Goal: Task Accomplishment & Management: Manage account settings

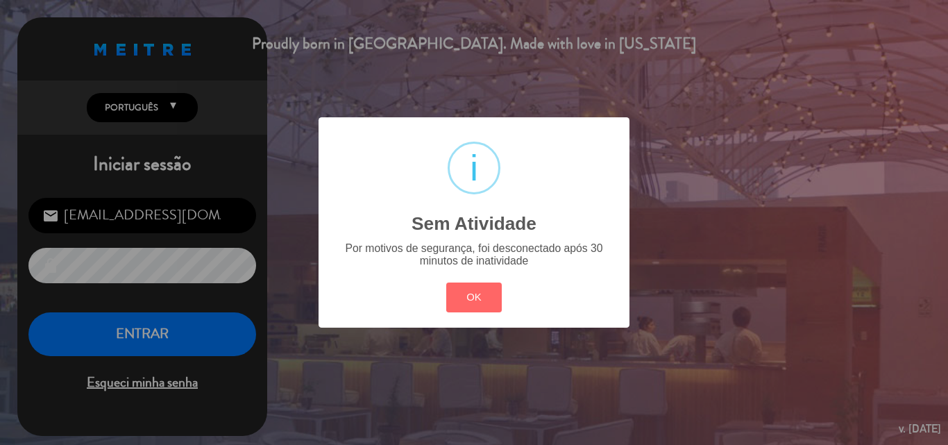
click at [140, 328] on div "? ! i Sem Atividade × Por motivos de segurança, foi desconectado após 30 minuto…" at bounding box center [474, 222] width 948 height 445
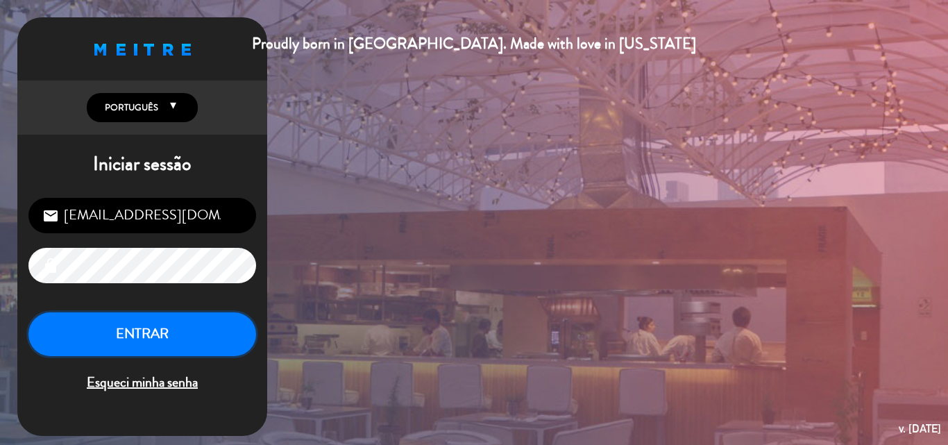
click at [140, 328] on button "ENTRAR" at bounding box center [142, 334] width 228 height 44
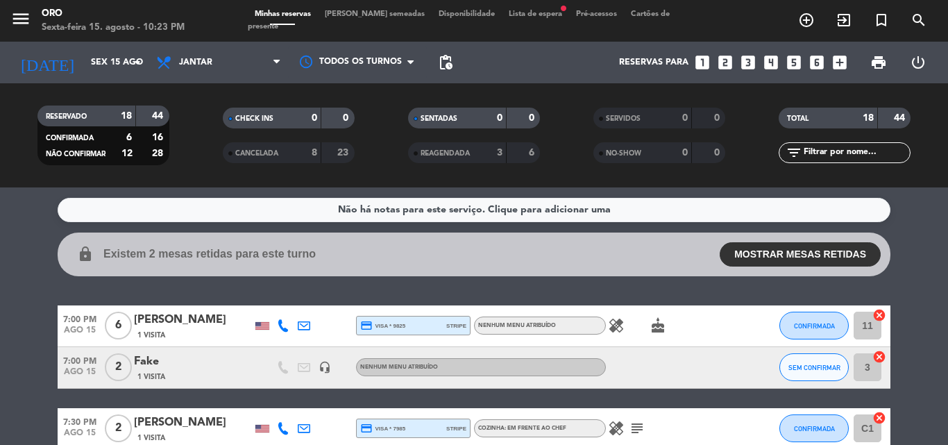
click at [502, 18] on span "Lista de espera fiber_manual_record" at bounding box center [535, 14] width 67 height 8
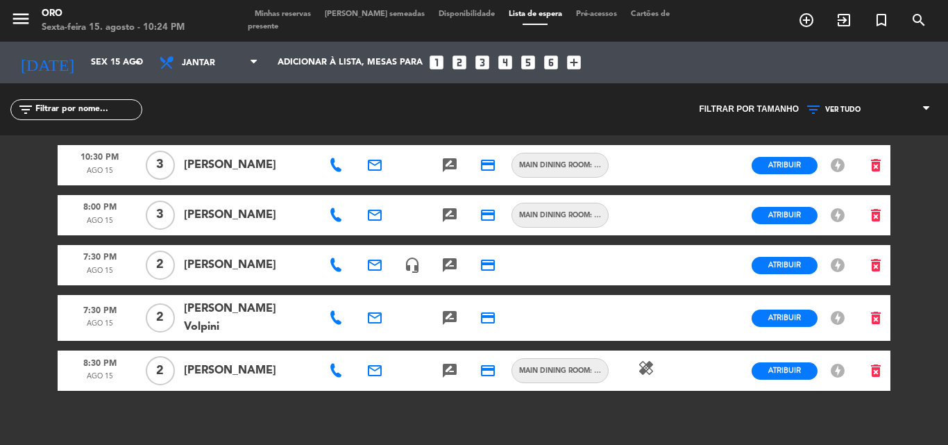
click at [644, 360] on icon "healing" at bounding box center [646, 367] width 17 height 17
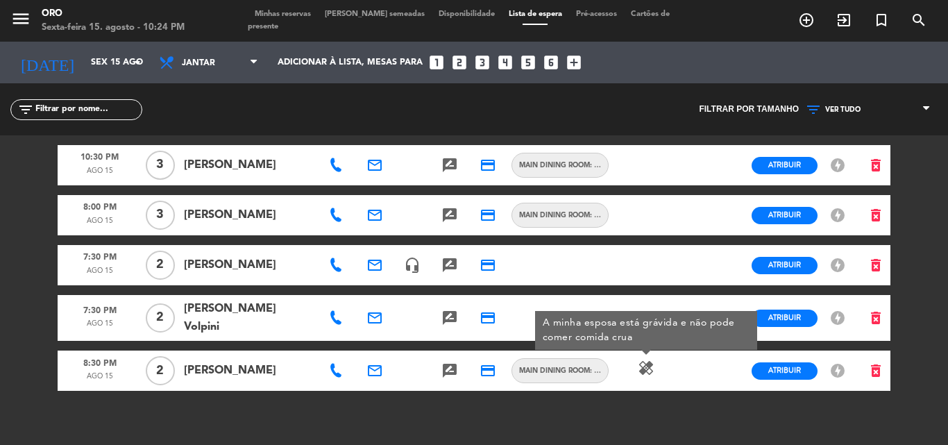
click at [296, 18] on span "Minhas reservas" at bounding box center [283, 14] width 70 height 8
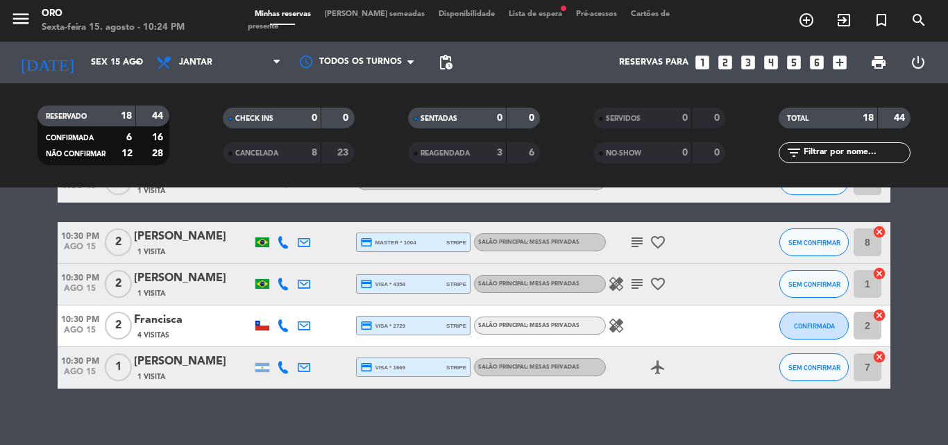
scroll to position [694, 0]
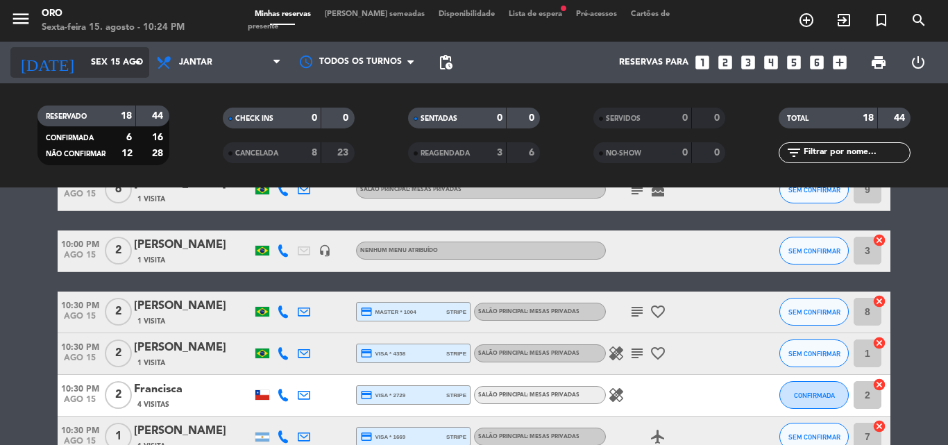
click at [138, 62] on icon "arrow_drop_down" at bounding box center [137, 62] width 17 height 17
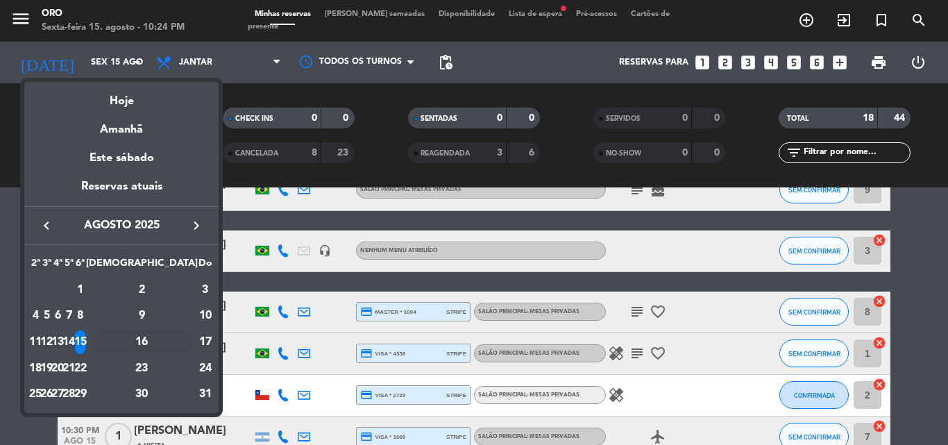
click at [174, 345] on div "16" at bounding box center [142, 342] width 101 height 24
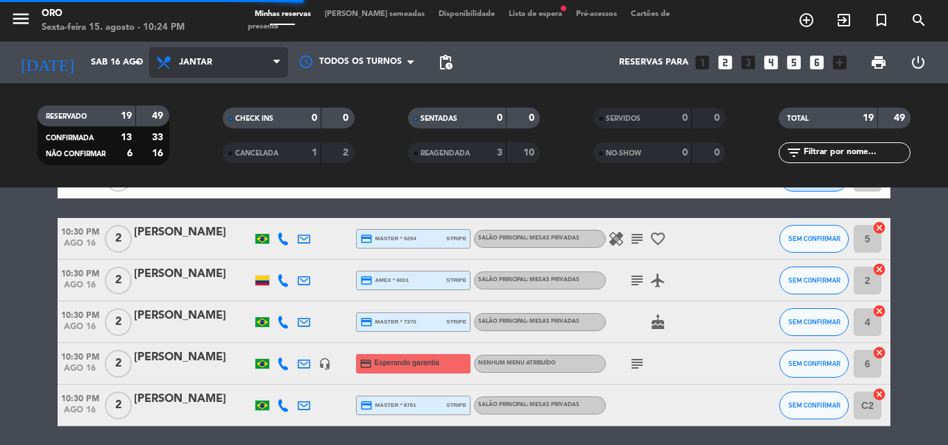
scroll to position [640, 0]
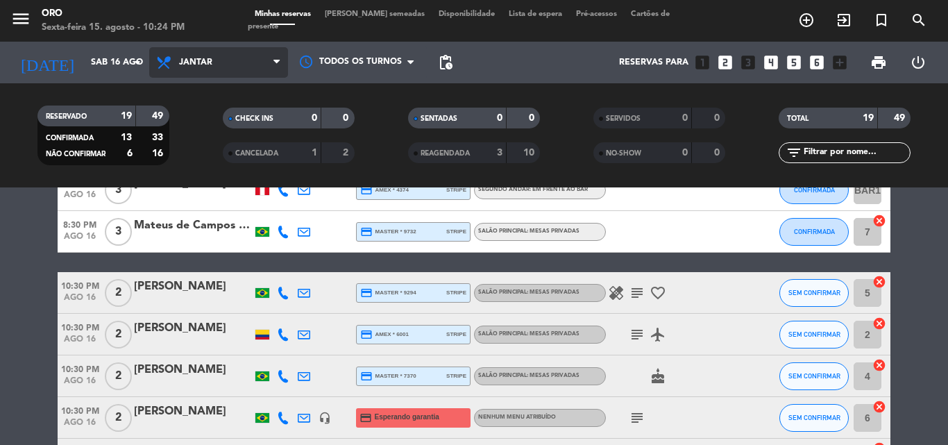
click at [274, 60] on icon at bounding box center [276, 62] width 6 height 11
click at [215, 121] on div "menu Oro Sexta-feira 15. agosto - 10:24 PM Minhas reservas Mesas semeadas Dispo…" at bounding box center [474, 93] width 948 height 187
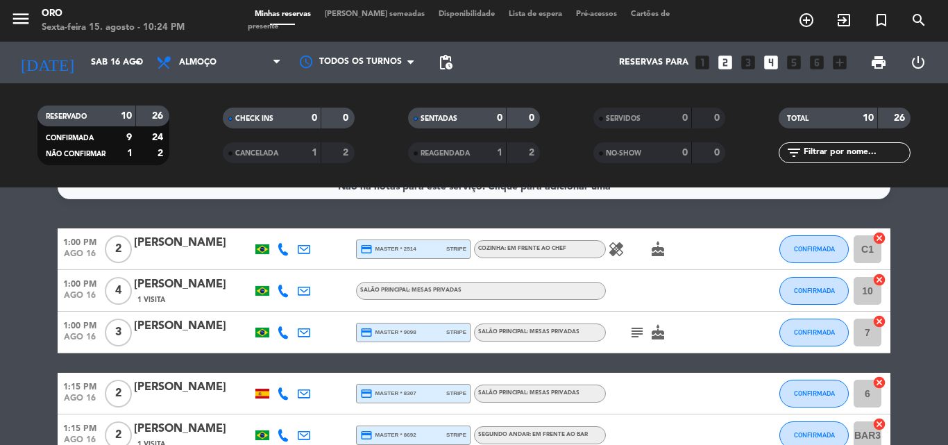
scroll to position [0, 0]
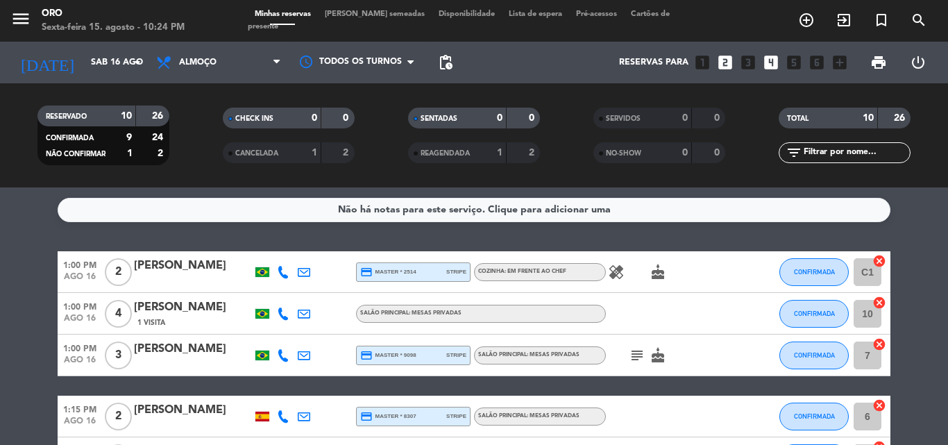
click at [634, 355] on icon "subject" at bounding box center [637, 355] width 17 height 17
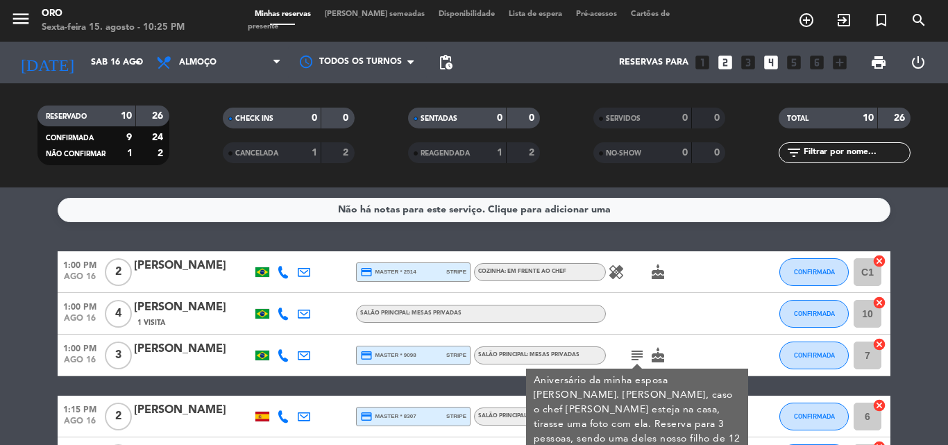
click at [638, 354] on icon "subject" at bounding box center [637, 355] width 17 height 17
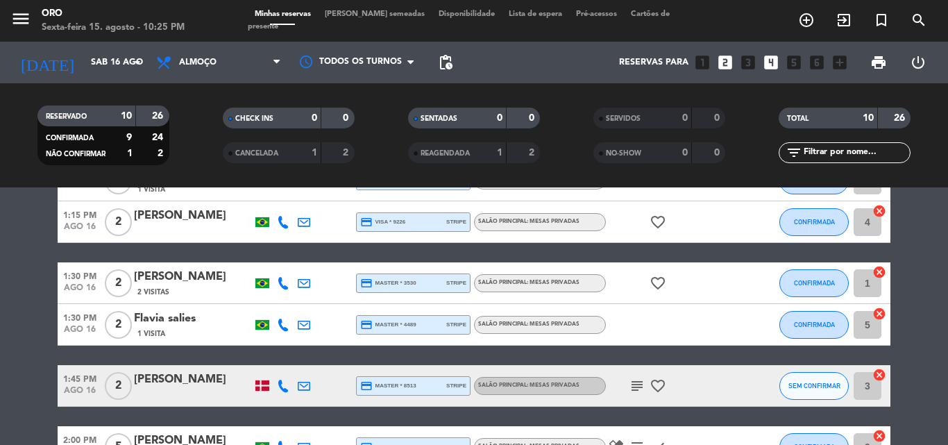
scroll to position [347, 0]
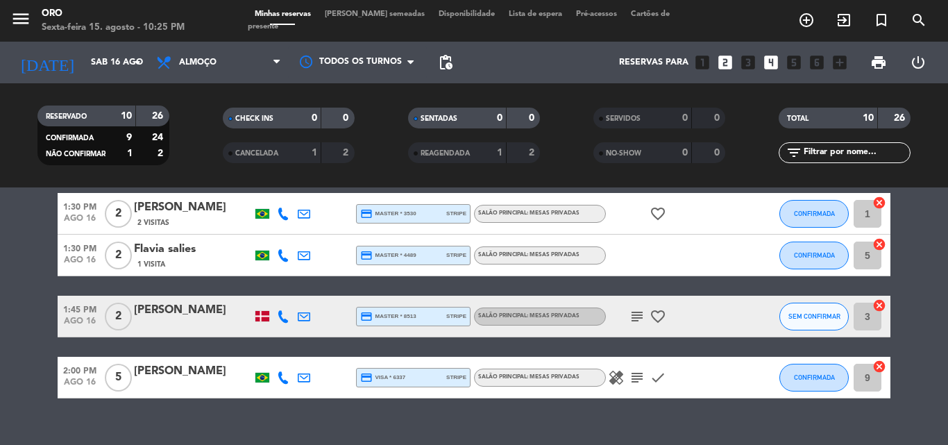
click at [641, 316] on icon "subject" at bounding box center [637, 316] width 17 height 17
click at [633, 378] on icon "subject" at bounding box center [637, 377] width 17 height 17
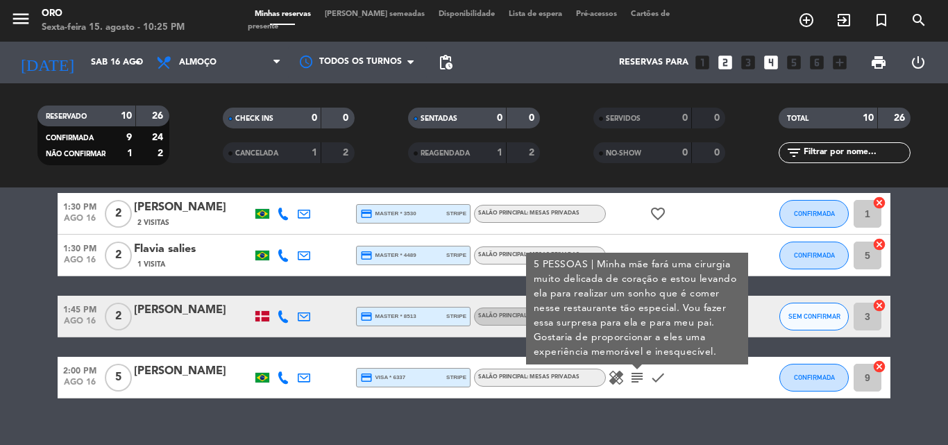
drag, startPoint x: 638, startPoint y: 378, endPoint x: 634, endPoint y: 369, distance: 9.9
click at [638, 376] on icon "subject" at bounding box center [637, 377] width 17 height 17
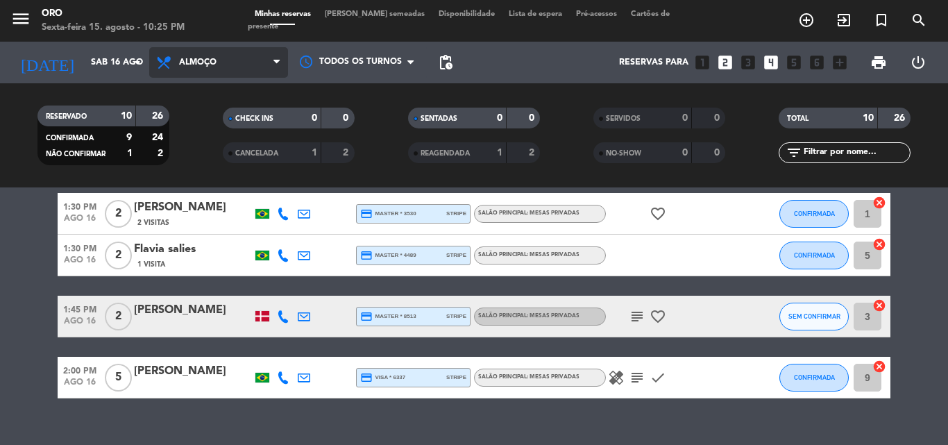
click at [277, 62] on icon at bounding box center [276, 62] width 6 height 11
drag, startPoint x: 216, startPoint y: 155, endPoint x: 241, endPoint y: 153, distance: 25.1
click at [217, 155] on div "menu Oro Sexta-feira 15. agosto - 10:25 PM Minhas reservas Mesas semeadas Dispo…" at bounding box center [474, 93] width 948 height 187
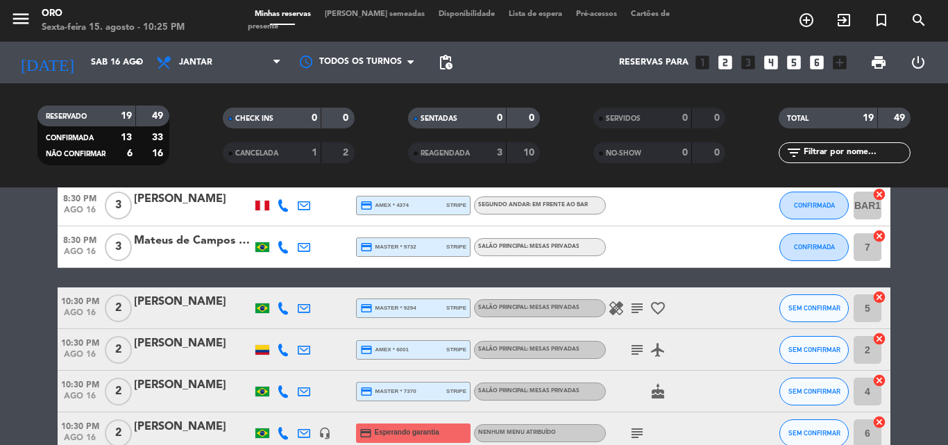
scroll to position [694, 0]
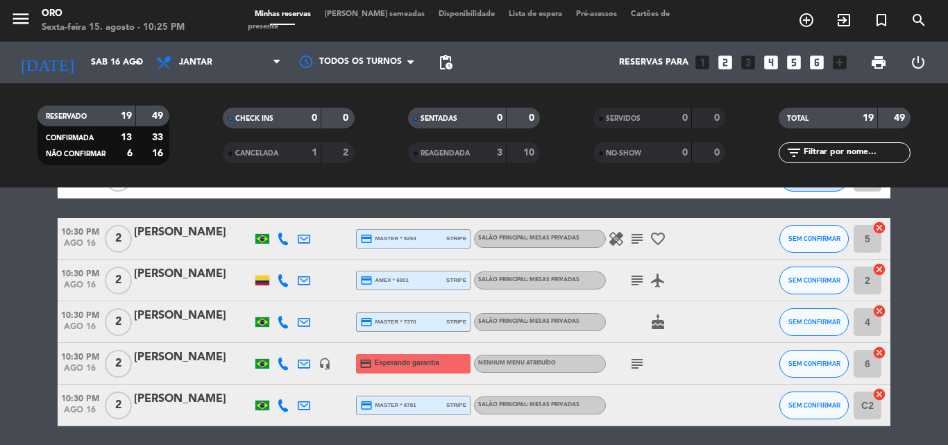
click at [302, 364] on icon at bounding box center [304, 363] width 12 height 12
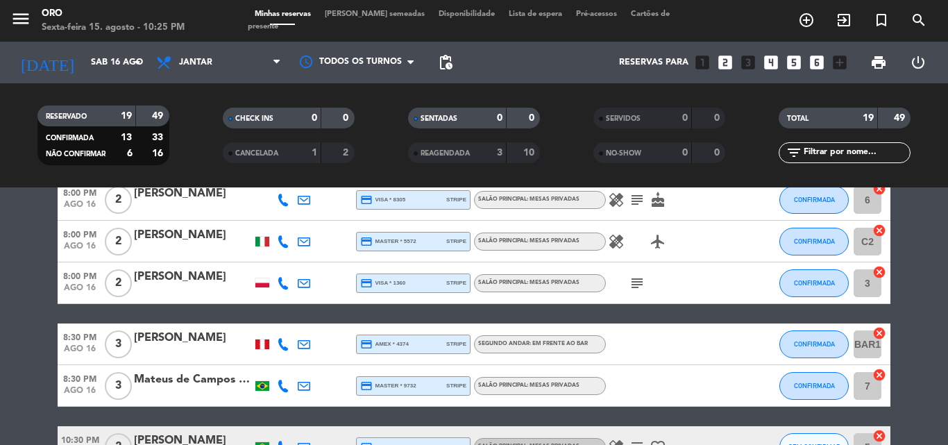
scroll to position [278, 0]
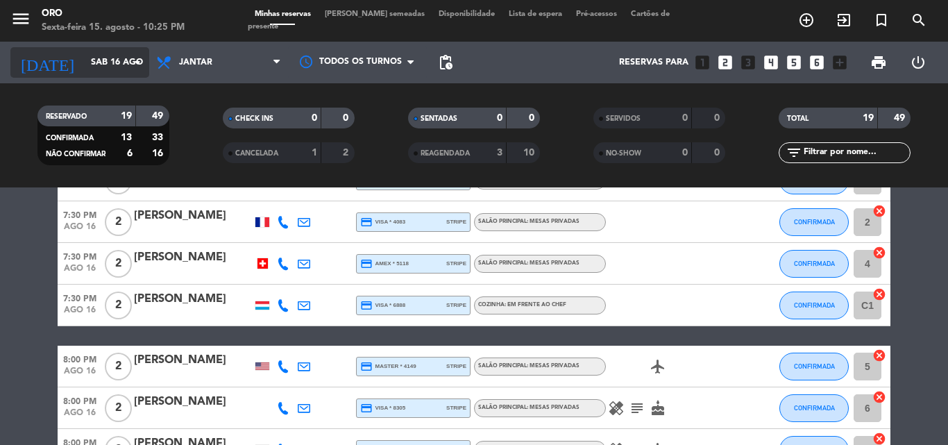
click at [139, 63] on icon "arrow_drop_down" at bounding box center [137, 62] width 17 height 17
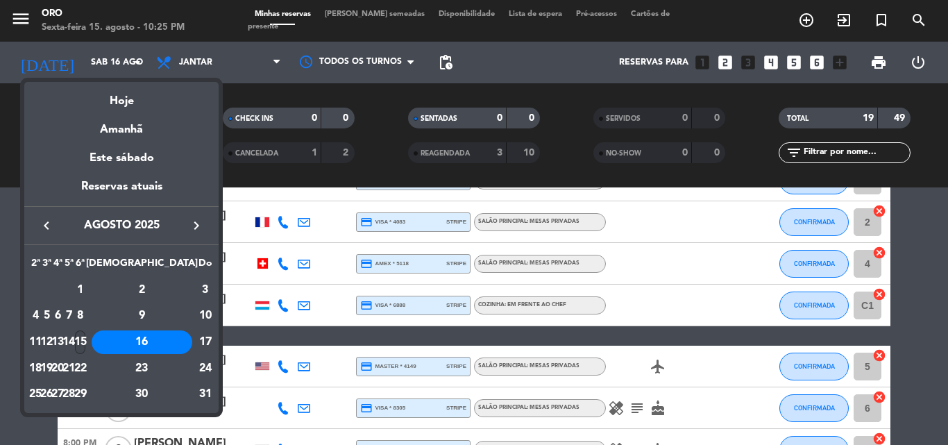
click at [85, 344] on div "15" at bounding box center [80, 342] width 10 height 24
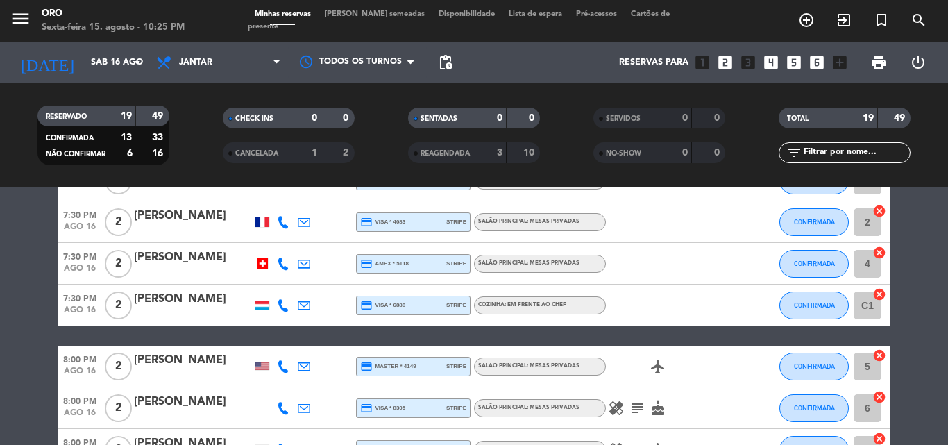
type input "Sex 15 ago"
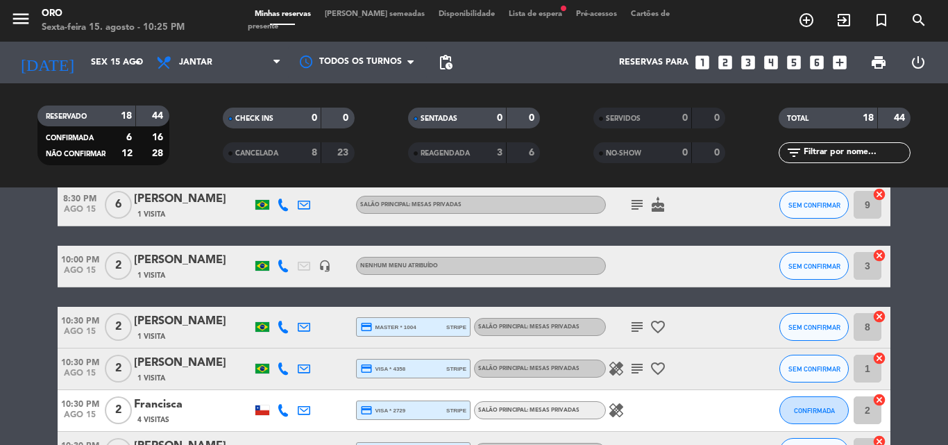
scroll to position [748, 0]
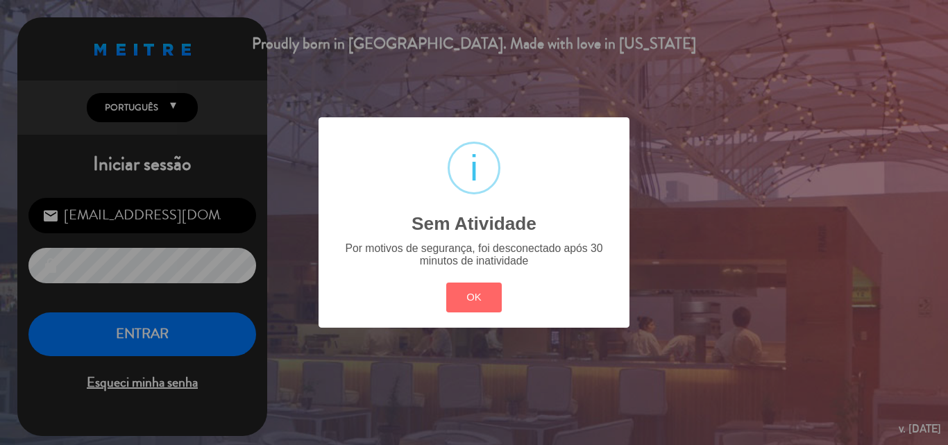
click at [142, 330] on div "? ! i Sem Atividade × Por motivos de segurança, foi desconectado após 30 minuto…" at bounding box center [474, 222] width 948 height 445
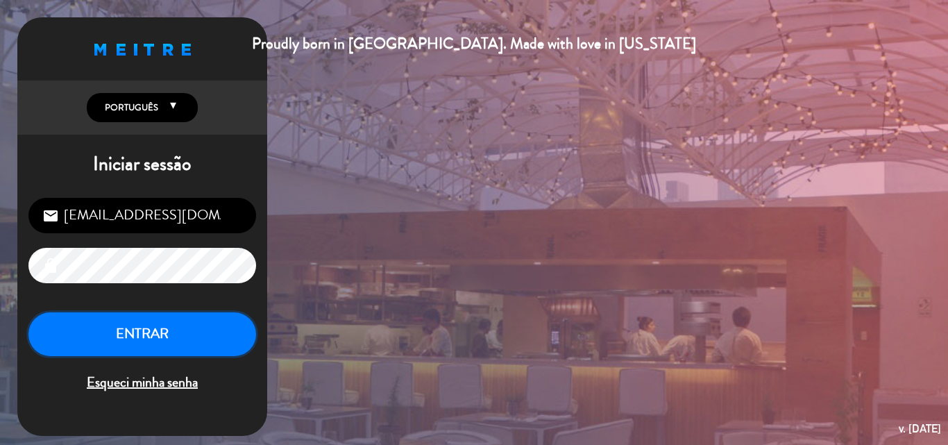
click at [142, 330] on button "ENTRAR" at bounding box center [142, 334] width 228 height 44
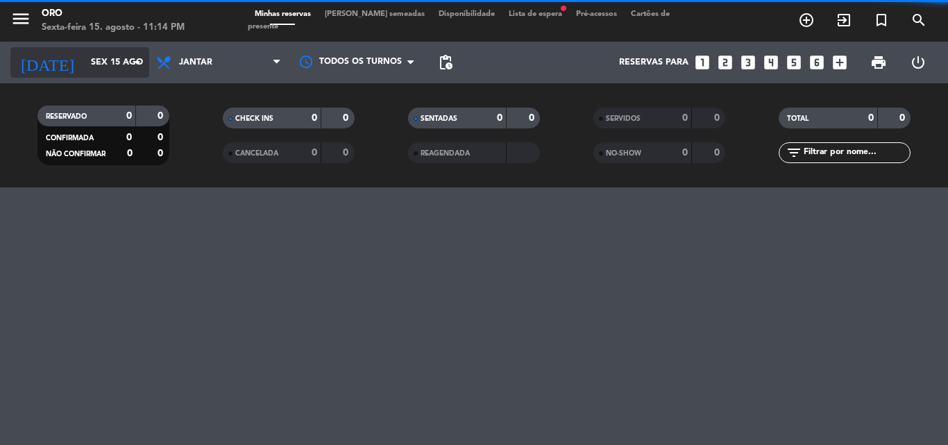
click at [137, 61] on icon "arrow_drop_down" at bounding box center [137, 62] width 17 height 17
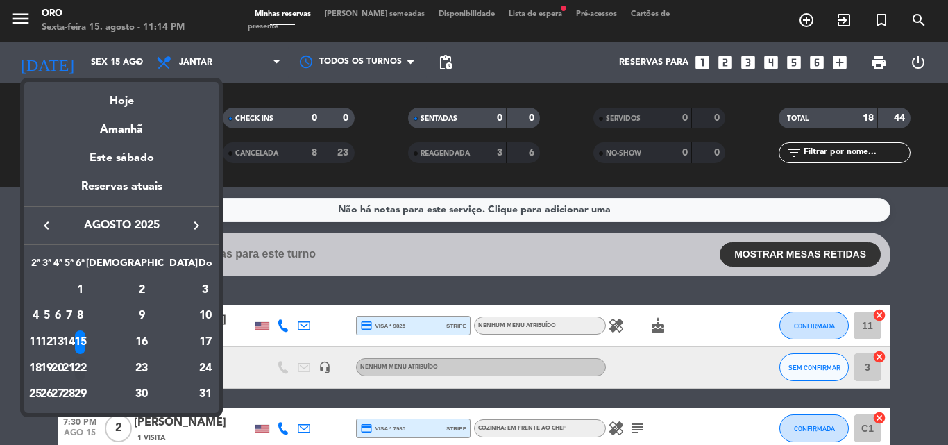
click at [85, 366] on div "22" at bounding box center [80, 369] width 10 height 24
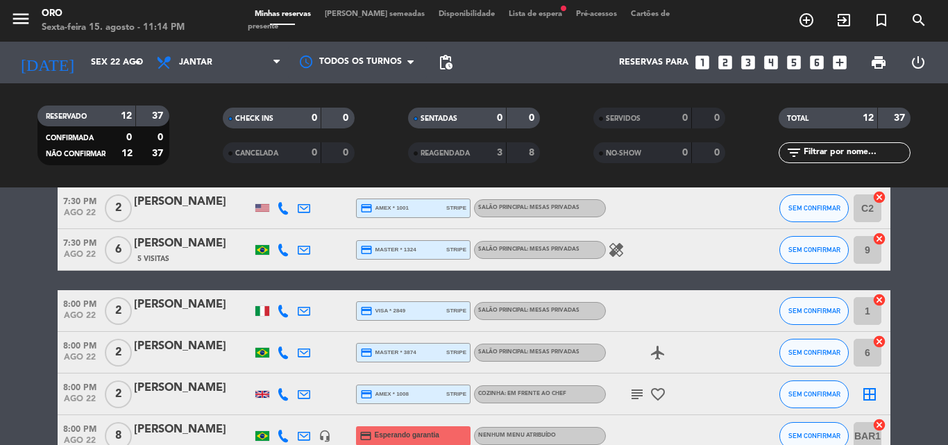
scroll to position [278, 0]
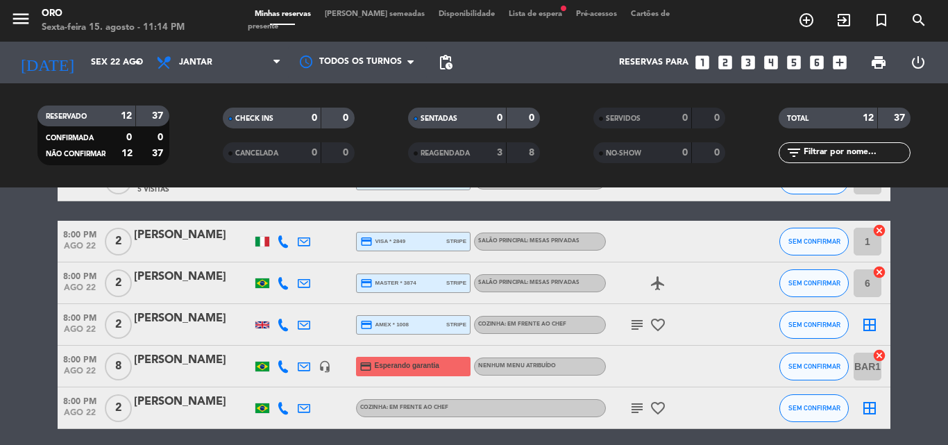
click at [286, 371] on icon at bounding box center [283, 366] width 12 height 12
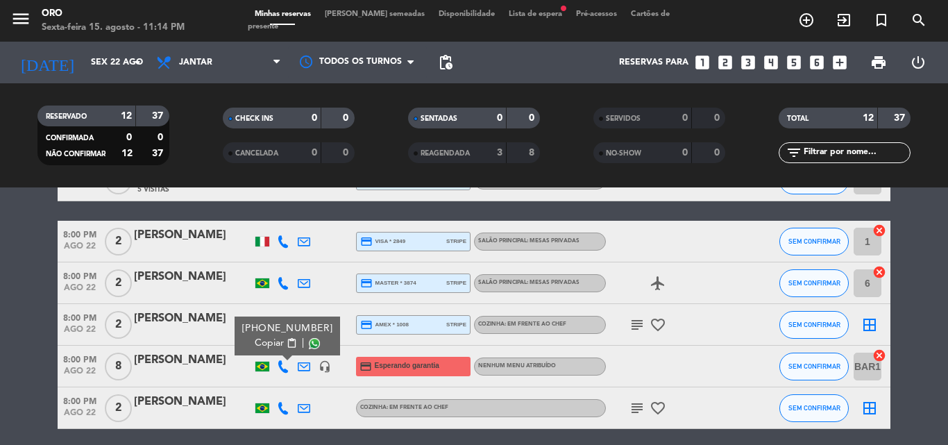
click at [305, 364] on icon at bounding box center [304, 366] width 12 height 12
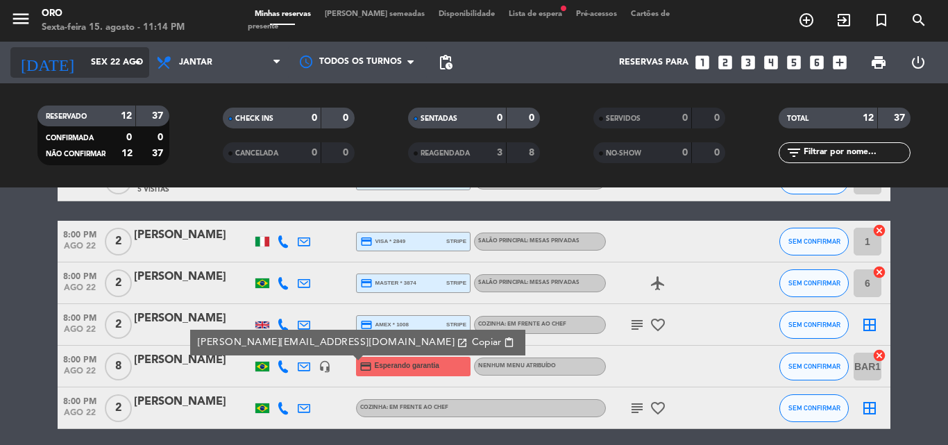
click at [137, 62] on icon "arrow_drop_down" at bounding box center [137, 62] width 17 height 17
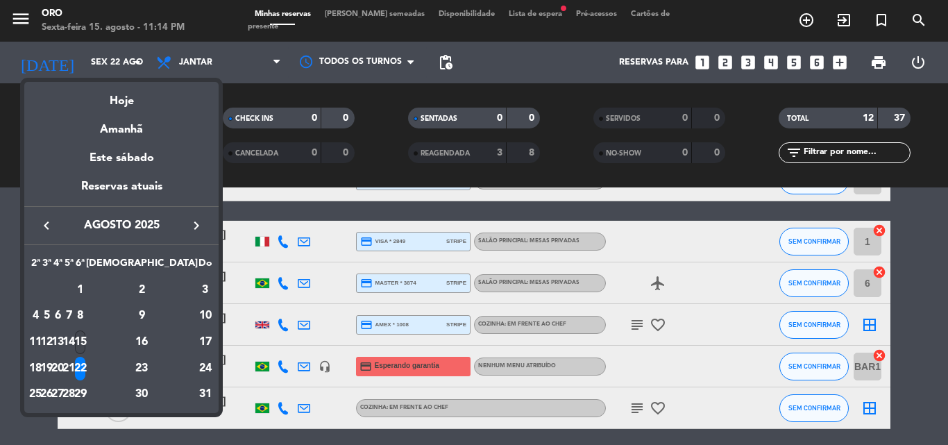
click at [85, 339] on div "15" at bounding box center [80, 342] width 10 height 24
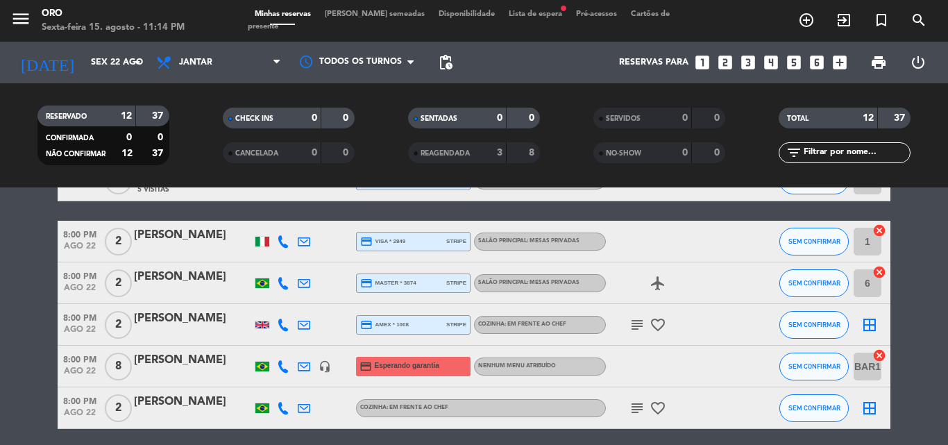
type input "Sex 15 ago"
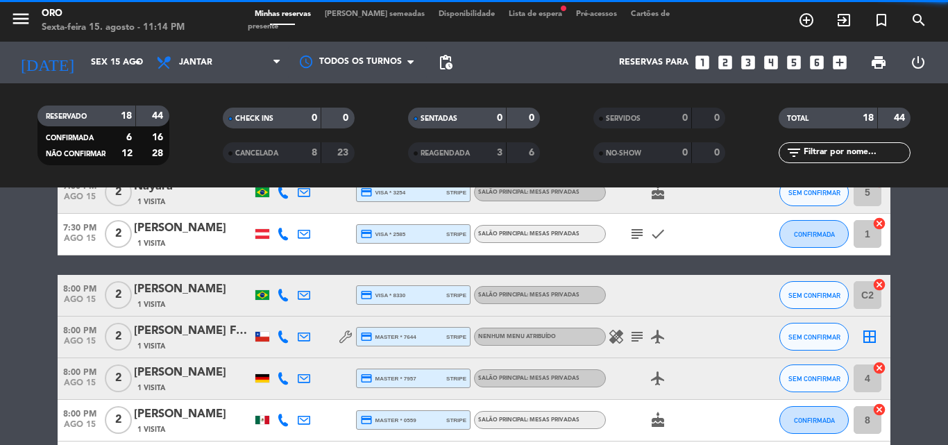
scroll to position [332, 0]
